Goal: Obtain resource: Obtain resource

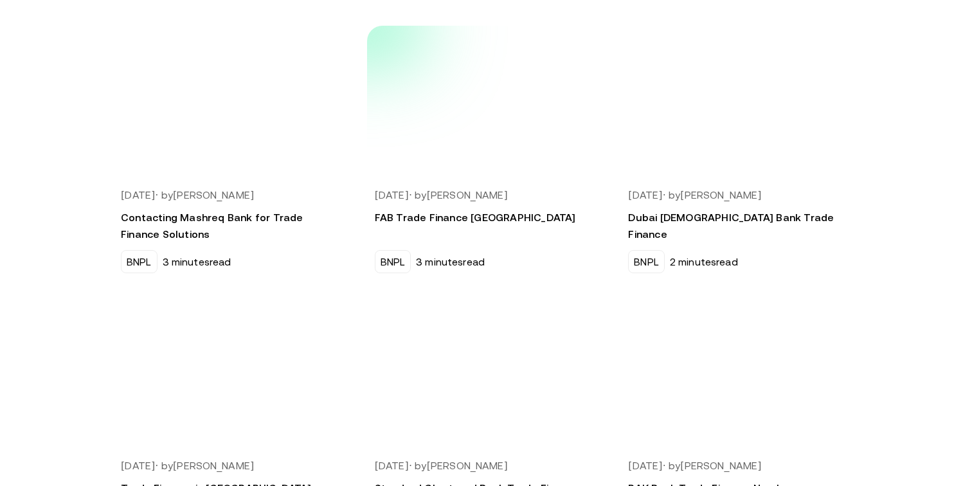
scroll to position [350, 0]
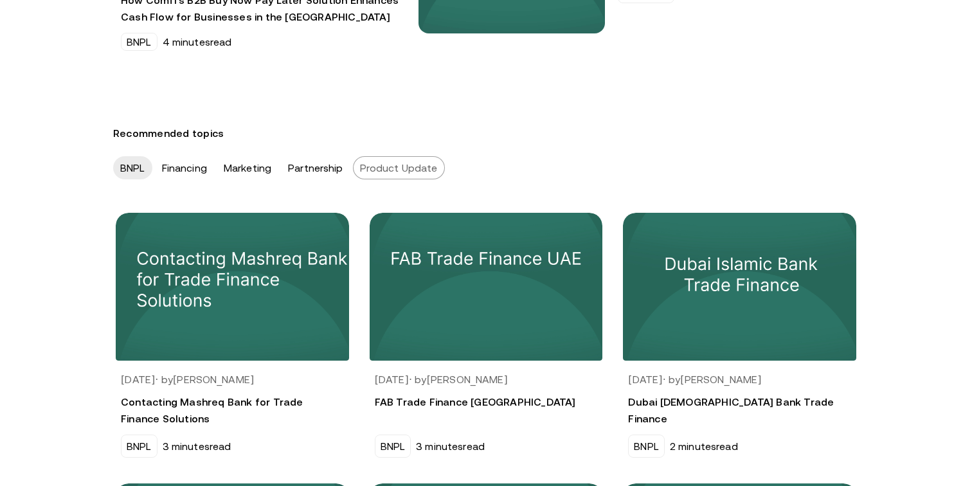
click at [411, 166] on div "Product Update" at bounding box center [399, 167] width 92 height 23
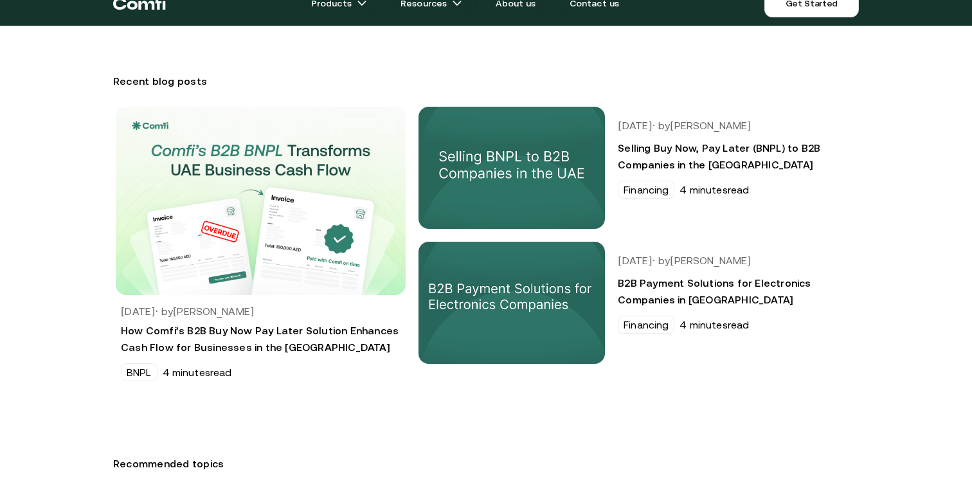
scroll to position [20, 0]
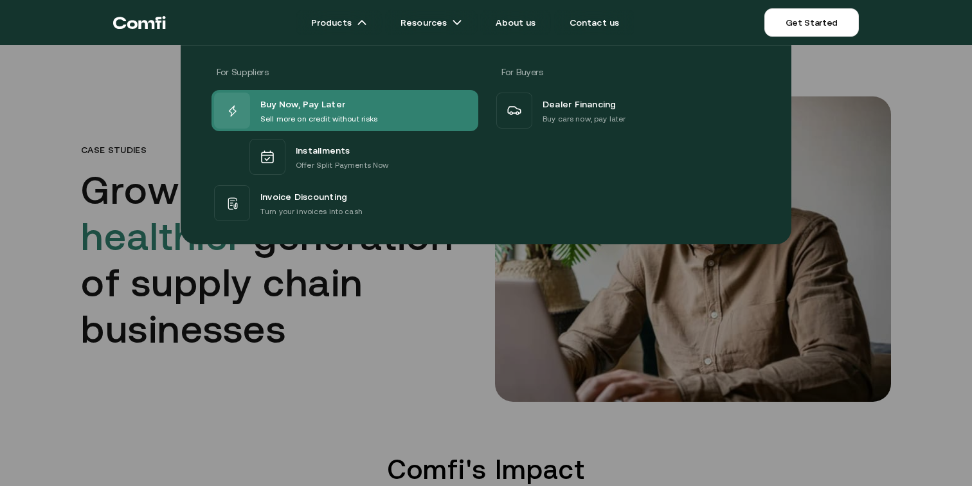
click at [291, 102] on span "Buy Now, Pay Later" at bounding box center [302, 104] width 85 height 17
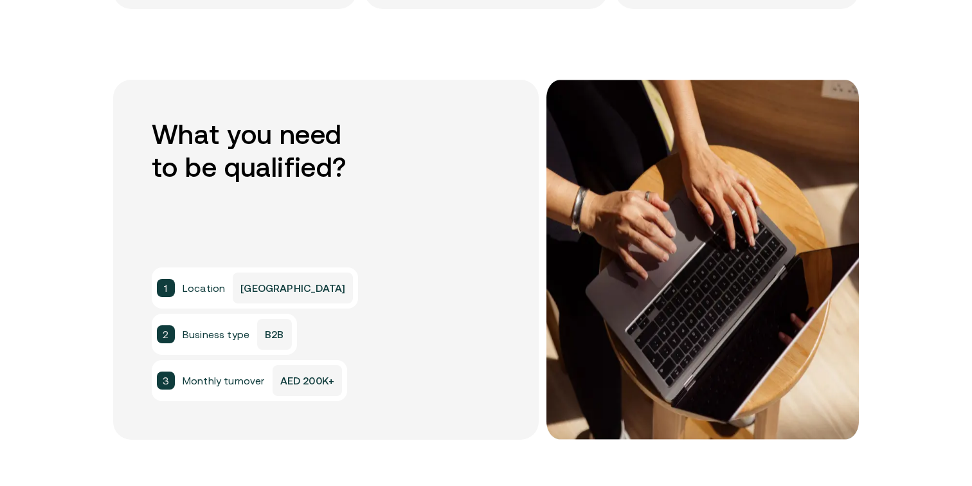
scroll to position [1000, 0]
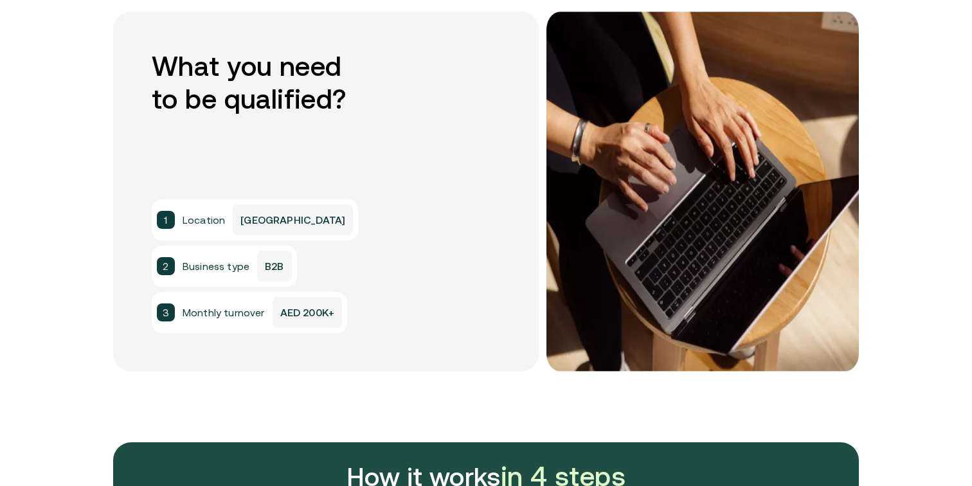
click at [226, 320] on div "3 Monthly turnover AED 200K+" at bounding box center [249, 312] width 185 height 31
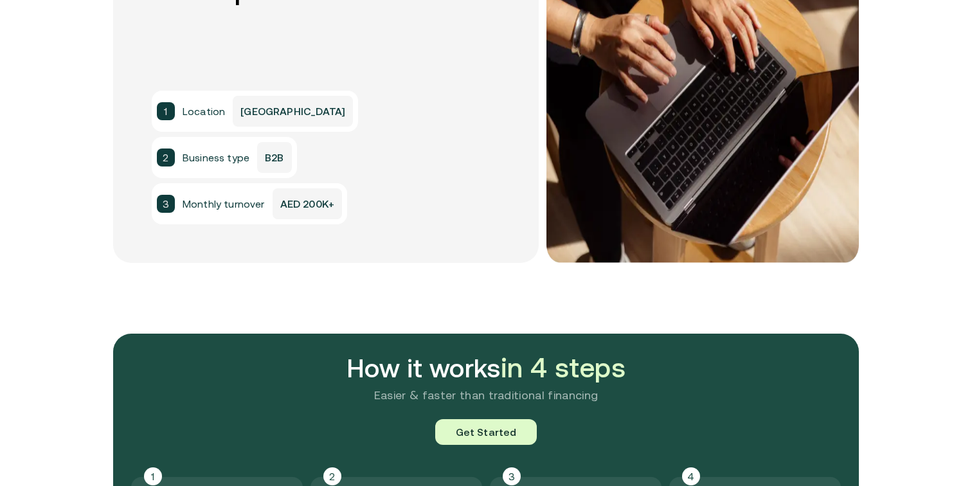
scroll to position [1143, 0]
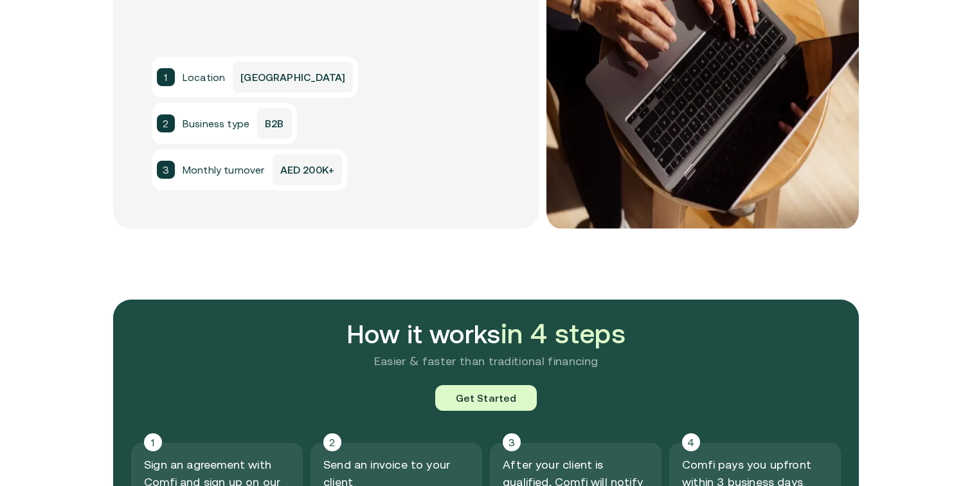
click at [202, 122] on span "Business type" at bounding box center [216, 123] width 67 height 15
click at [202, 80] on span "Location" at bounding box center [204, 76] width 42 height 15
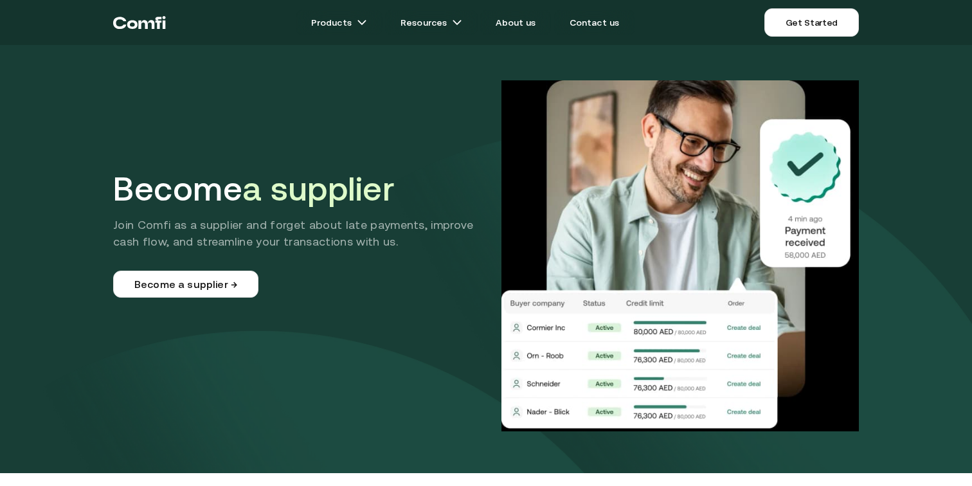
scroll to position [64, 0]
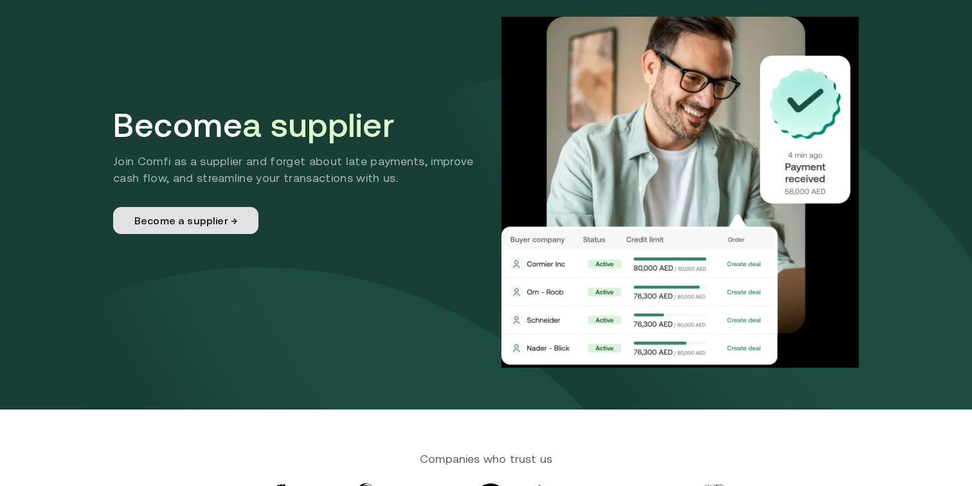
click at [197, 229] on link "Become a supplier →" at bounding box center [185, 220] width 145 height 27
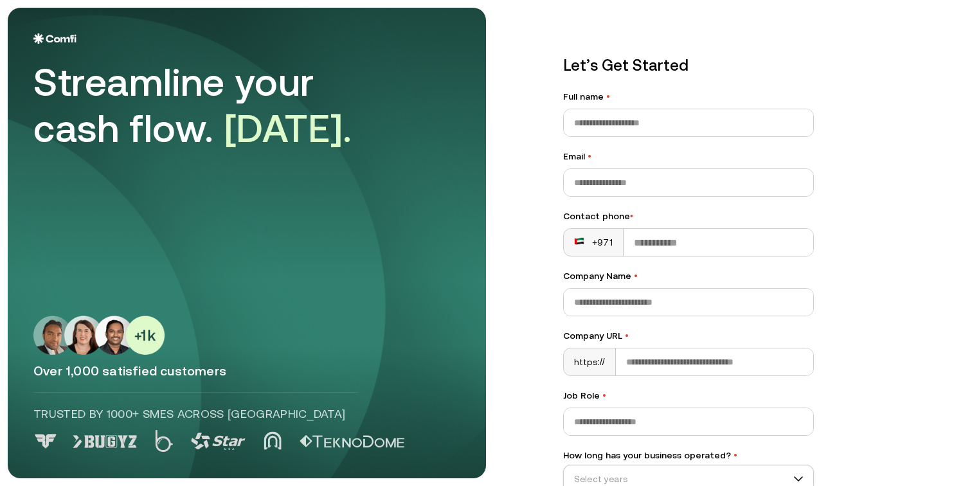
scroll to position [136, 0]
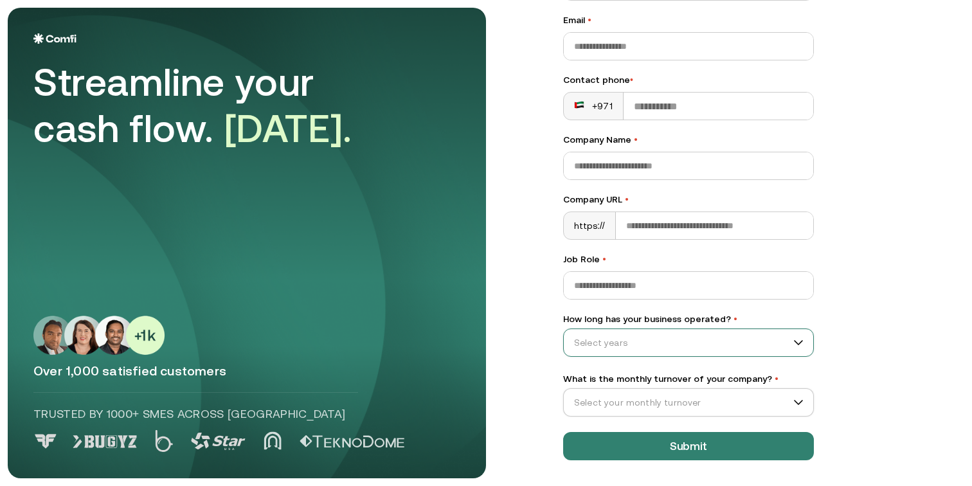
click at [802, 340] on span at bounding box center [688, 342] width 249 height 19
click at [870, 347] on main "Streamline your cash flow. Today. Over 1,000 satisfied customers Trusted by 100…" at bounding box center [486, 243] width 972 height 486
click at [800, 386] on div "What is the monthly turnover of your company? • Select your monthly turnover" at bounding box center [688, 394] width 251 height 44
click at [800, 392] on div "Select your monthly turnover" at bounding box center [688, 402] width 251 height 28
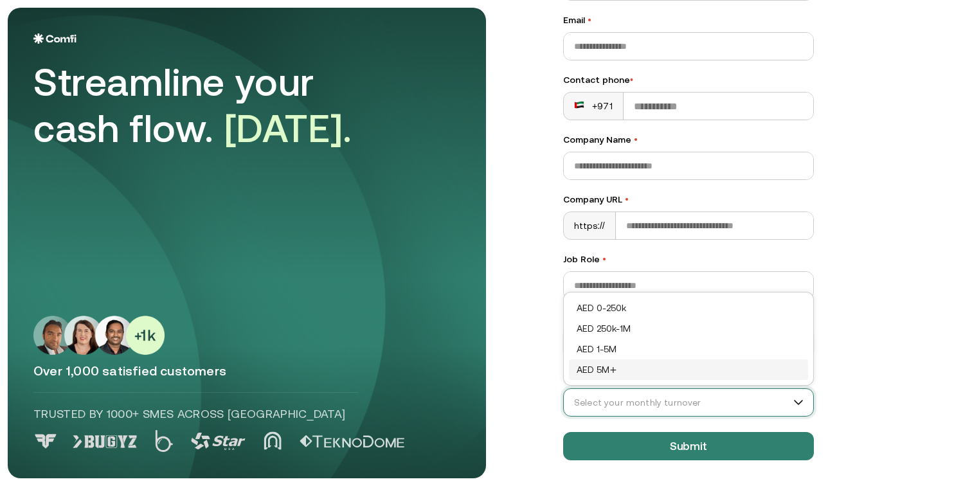
click at [877, 350] on main "Streamline your cash flow. Today. Over 1,000 satisfied customers Trusted by 100…" at bounding box center [486, 243] width 972 height 486
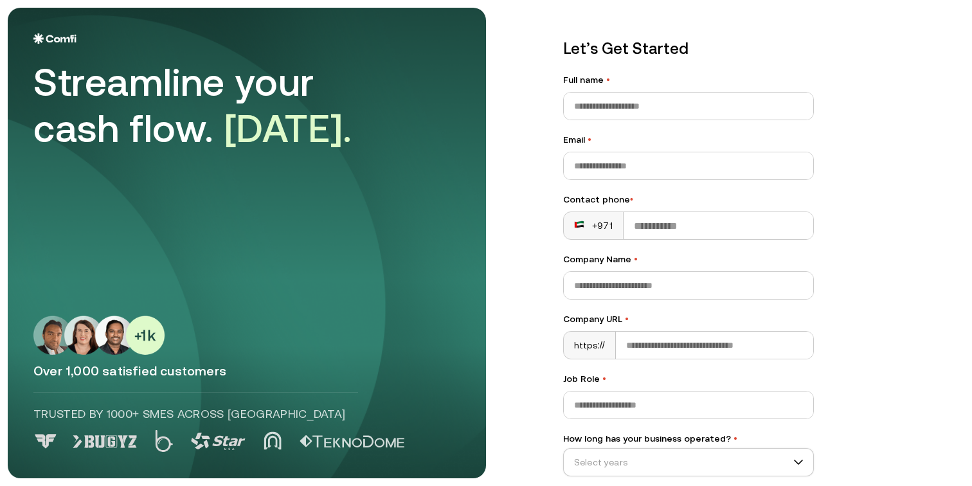
scroll to position [0, 0]
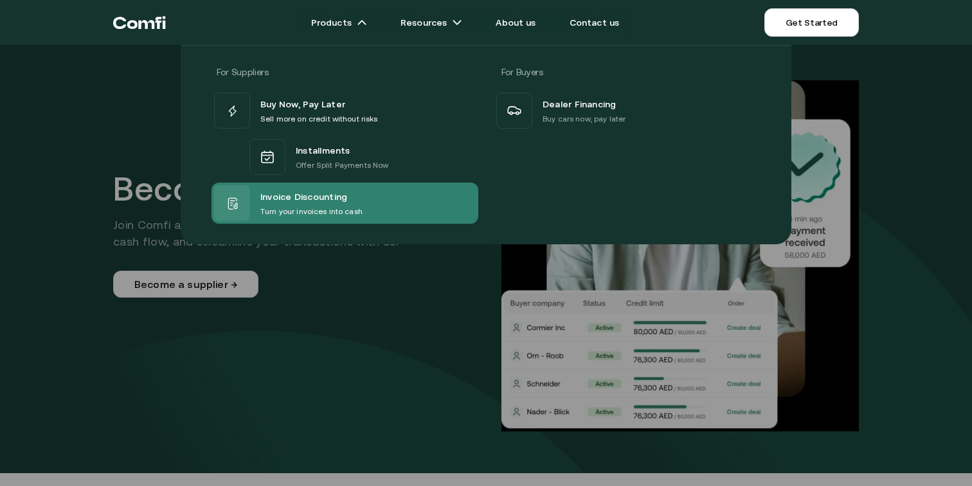
click at [307, 193] on span "Invoice Discounting" at bounding box center [303, 196] width 87 height 17
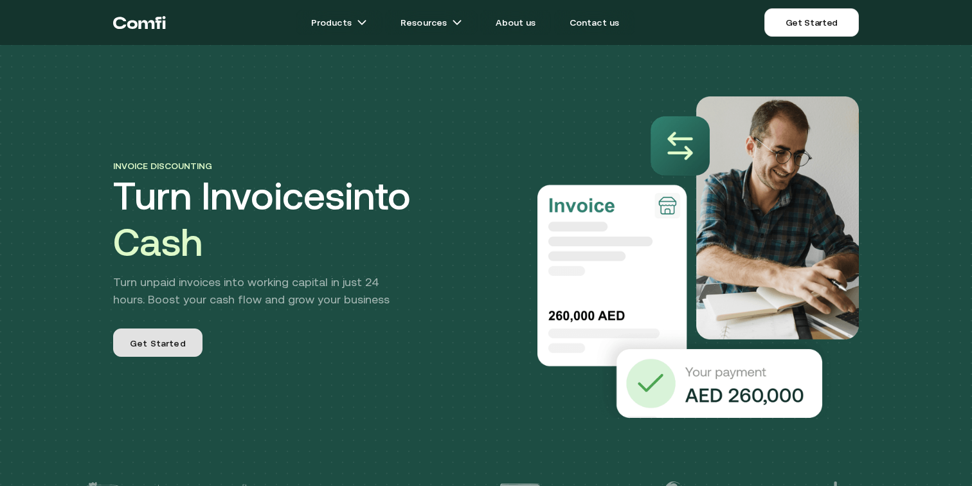
click at [186, 354] on link "Get Started" at bounding box center [157, 342] width 89 height 28
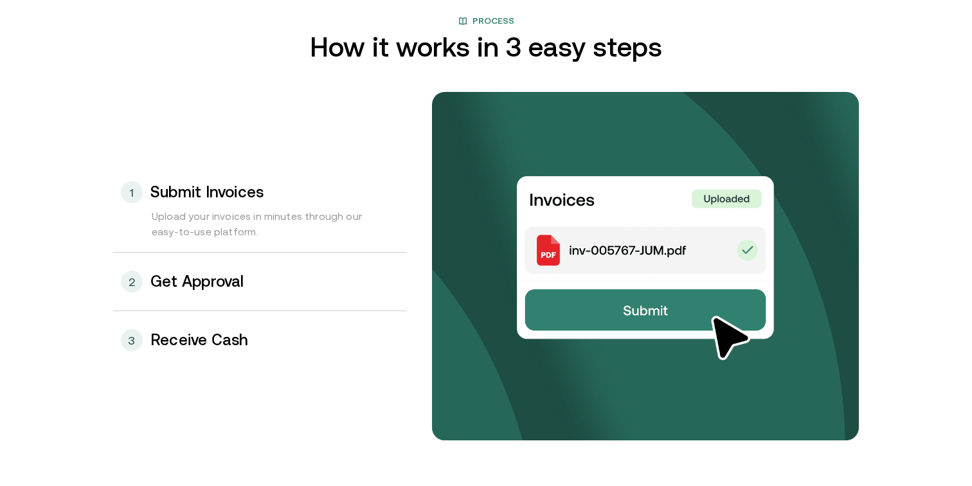
scroll to position [1351, 0]
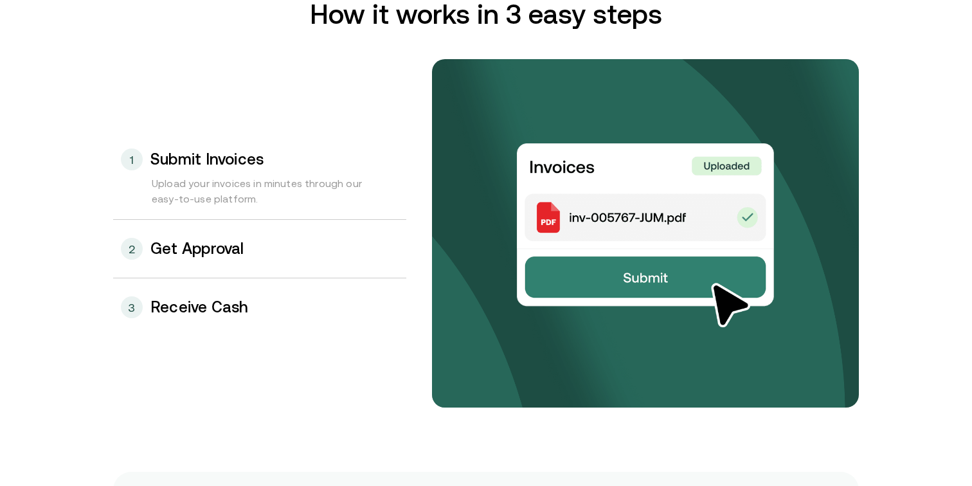
click at [224, 169] on div "1 Submit Invoices" at bounding box center [259, 152] width 293 height 45
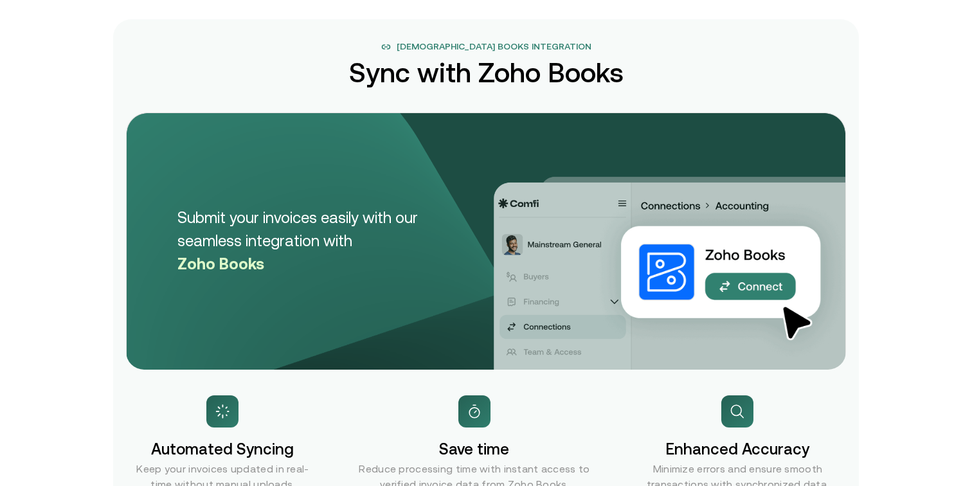
scroll to position [1806, 0]
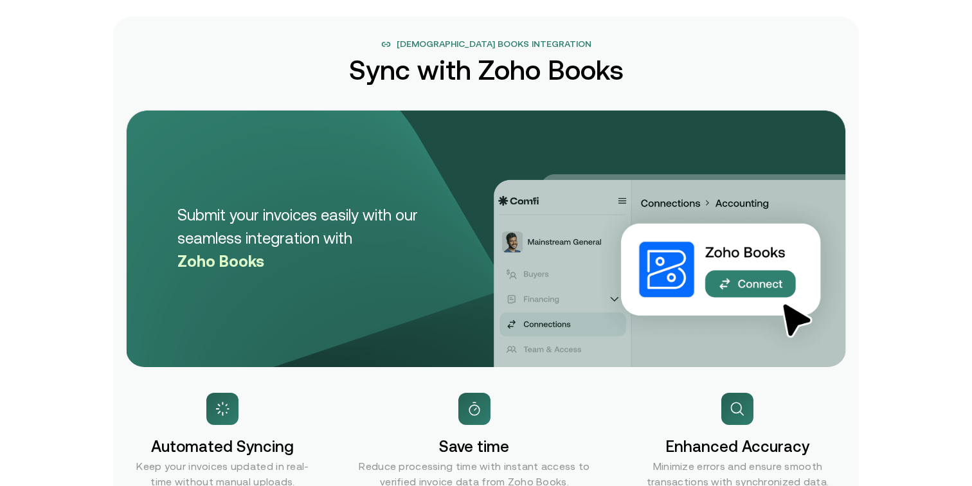
click at [198, 242] on p "Submit your invoices easily with our seamless integration with Zoho Books" at bounding box center [325, 238] width 296 height 69
click at [204, 265] on span "Zoho Books" at bounding box center [220, 261] width 87 height 17
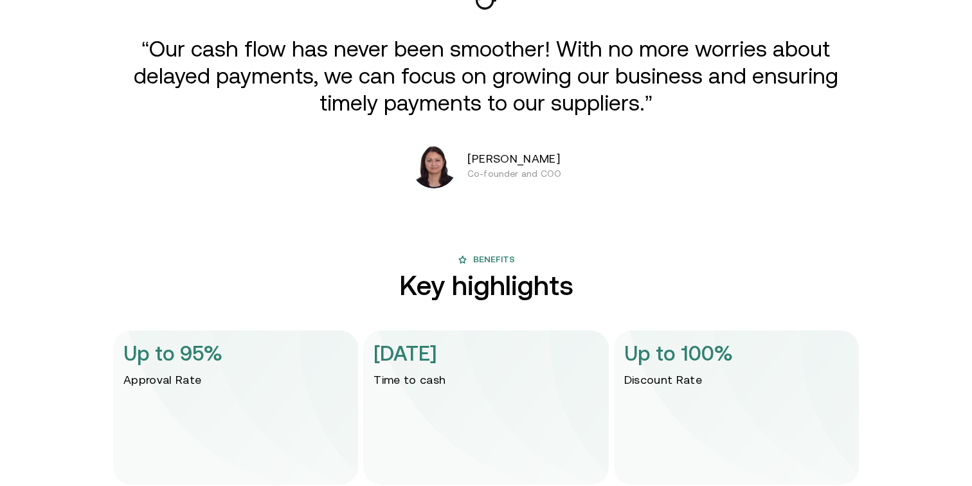
scroll to position [2476, 0]
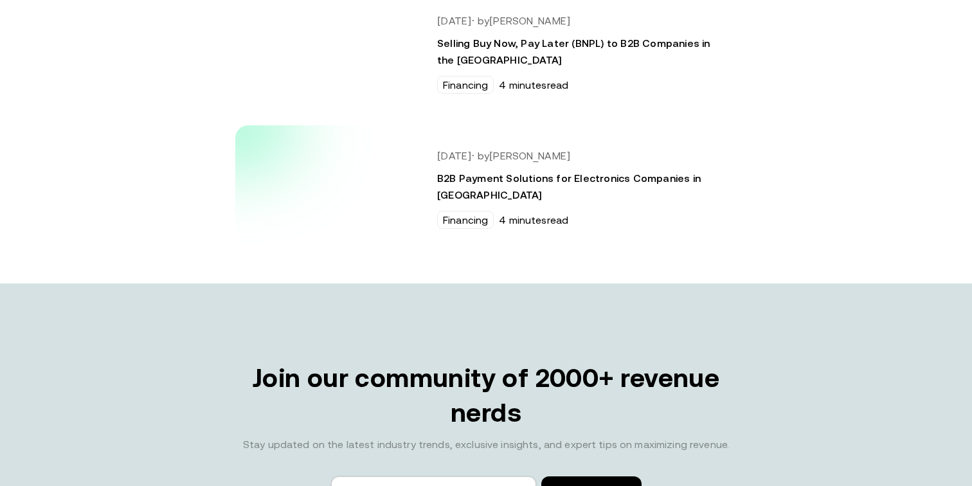
scroll to position [2552, 0]
